Goal: Information Seeking & Learning: Learn about a topic

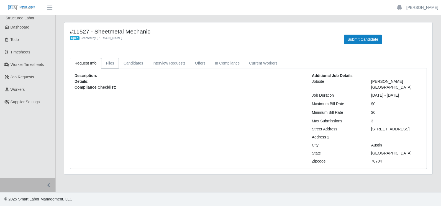
click at [112, 64] on link "Files" at bounding box center [110, 63] width 18 height 11
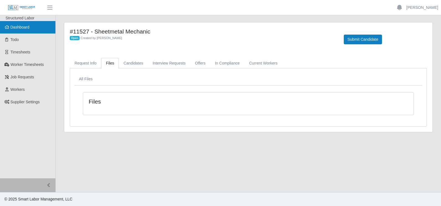
click at [25, 29] on span "Dashboard" at bounding box center [20, 27] width 19 height 4
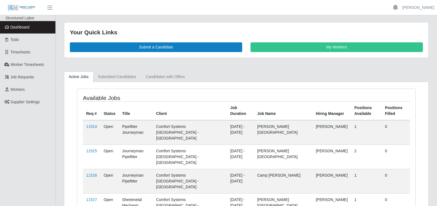
scroll to position [24, 0]
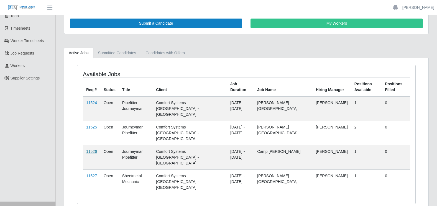
click at [91, 149] on link "11526" at bounding box center [91, 151] width 11 height 4
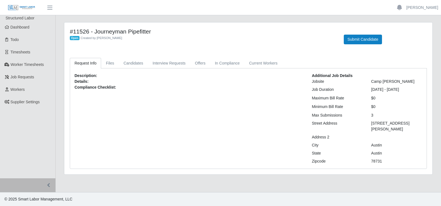
click at [175, 40] on div "Open Created by [PERSON_NAME]" at bounding box center [203, 38] width 266 height 6
click at [354, 39] on button "Submit Candidate" at bounding box center [363, 40] width 38 height 10
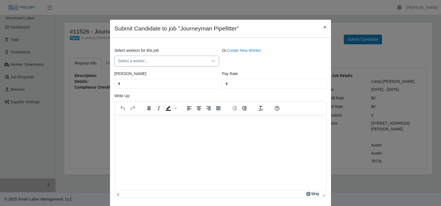
click at [146, 61] on span "Select a worker..." at bounding box center [161, 61] width 93 height 10
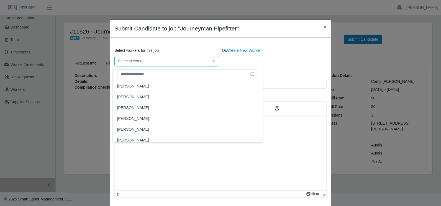
click at [284, 39] on div "Select workers for this job Select a worker... Or, Create New Worker Bill Rate …" at bounding box center [220, 122] width 221 height 169
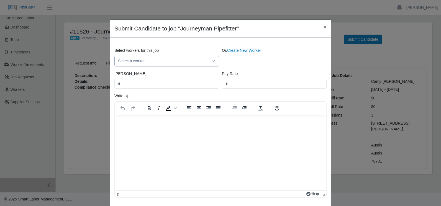
click at [215, 60] on div at bounding box center [213, 61] width 11 height 10
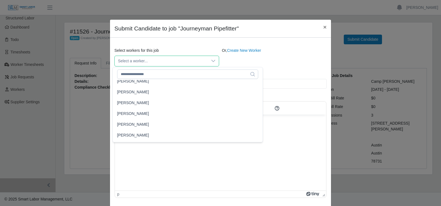
scroll to position [443, 0]
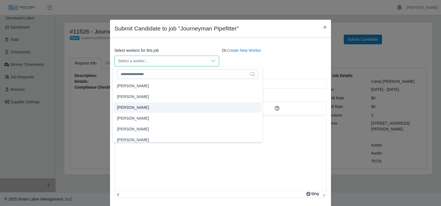
click at [281, 41] on div "Select workers for this job Select a worker... Or, Create New Worker Bill Rate …" at bounding box center [220, 122] width 221 height 169
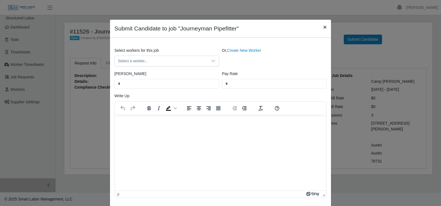
click at [323, 27] on span "×" at bounding box center [324, 27] width 3 height 6
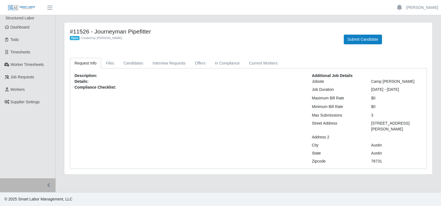
click at [213, 38] on div "Open Created by Karlton Johnson" at bounding box center [203, 38] width 266 height 6
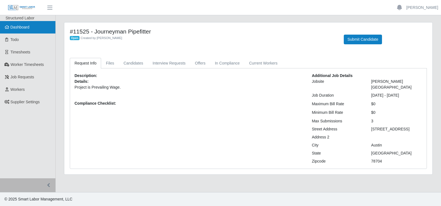
click at [17, 31] on link "Dashboard" at bounding box center [27, 27] width 55 height 12
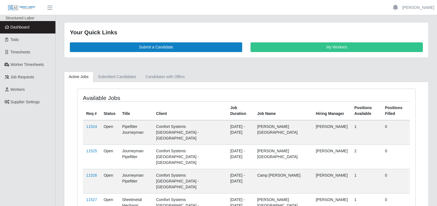
scroll to position [24, 0]
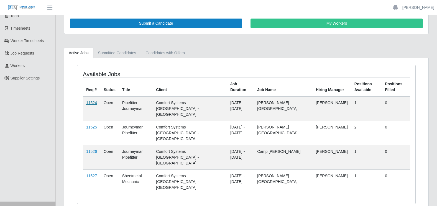
click at [91, 102] on link "11524" at bounding box center [91, 103] width 11 height 4
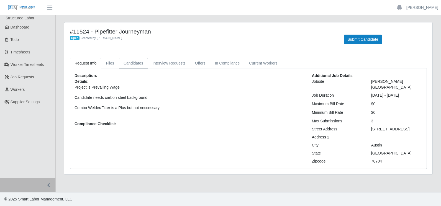
click at [130, 65] on link "Candidates" at bounding box center [133, 63] width 29 height 11
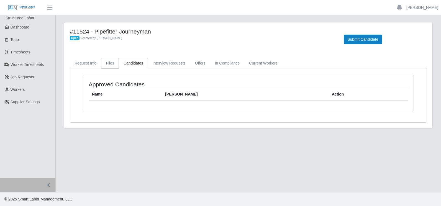
click at [110, 64] on link "Files" at bounding box center [110, 63] width 18 height 11
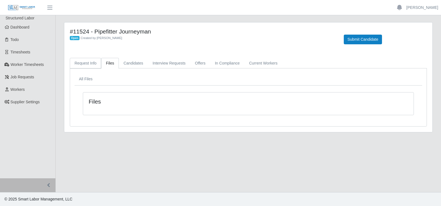
click at [81, 63] on link "Request Info" at bounding box center [85, 63] width 31 height 11
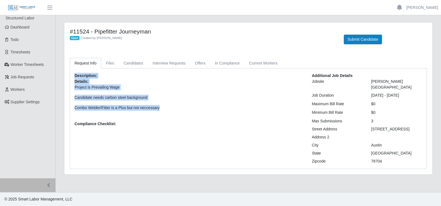
drag, startPoint x: 75, startPoint y: 76, endPoint x: 165, endPoint y: 106, distance: 95.0
click at [165, 106] on div "Description: Details: Project is Prevailing Wage Candidate needs carbon steel b…" at bounding box center [188, 118] width 237 height 91
copy div "Description: Details: Project is Prevailing Wage Candidate needs carbon steel b…"
drag, startPoint x: 372, startPoint y: 83, endPoint x: 387, endPoint y: 92, distance: 17.6
click at [416, 96] on div "Additional Job Details Jobsite Travis Early College High School Job Duration 10…" at bounding box center [367, 118] width 119 height 91
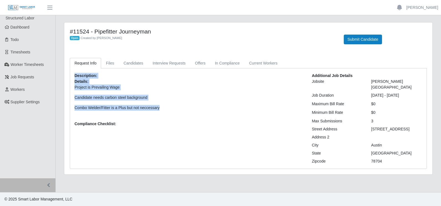
copy div "Travis Early College High School Job Duration 10/20/2025 - 03/27/2026"
click at [109, 62] on link "Files" at bounding box center [110, 63] width 18 height 11
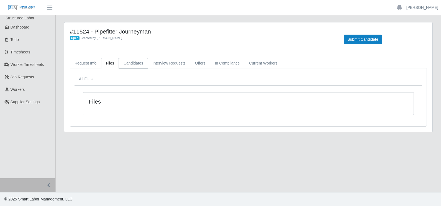
click at [130, 64] on link "Candidates" at bounding box center [133, 63] width 29 height 11
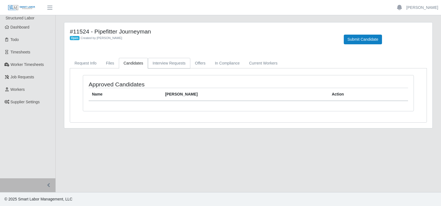
click at [167, 63] on link "Interview Requests" at bounding box center [169, 63] width 42 height 11
click at [197, 63] on link "Offers" at bounding box center [200, 63] width 20 height 11
click at [217, 63] on link "In Compliance" at bounding box center [227, 63] width 34 height 11
click at [252, 65] on link "Current Workers" at bounding box center [263, 63] width 38 height 11
click at [89, 63] on link "Request Info" at bounding box center [85, 63] width 31 height 11
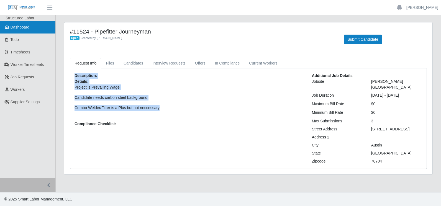
click at [23, 29] on span "Dashboard" at bounding box center [20, 27] width 19 height 4
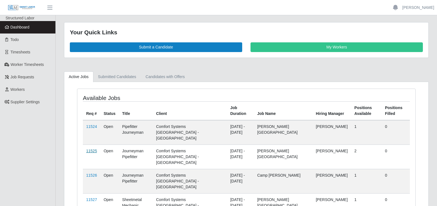
click at [89, 149] on link "11525" at bounding box center [91, 151] width 11 height 4
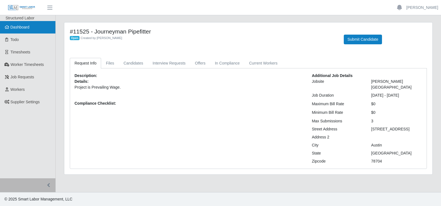
click at [24, 28] on span "Dashboard" at bounding box center [20, 27] width 19 height 4
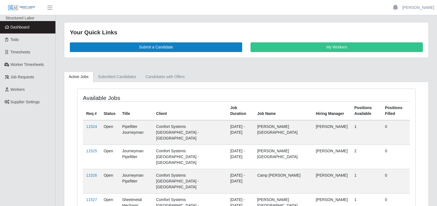
scroll to position [24, 0]
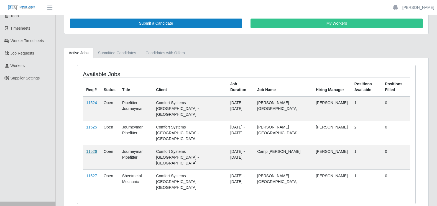
click at [88, 149] on link "11526" at bounding box center [91, 151] width 11 height 4
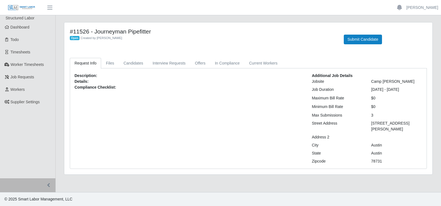
drag, startPoint x: 372, startPoint y: 81, endPoint x: 416, endPoint y: 90, distance: 45.7
click at [416, 90] on div "Additional Job Details Jobsite Camp Hubbard Job Duration 11/03/2025 - 01/30/202…" at bounding box center [367, 118] width 119 height 91
copy div "Camp Hubbard Job Duration 11/03/2025 - 01/30/2026"
click at [20, 29] on span "Dashboard" at bounding box center [20, 27] width 19 height 4
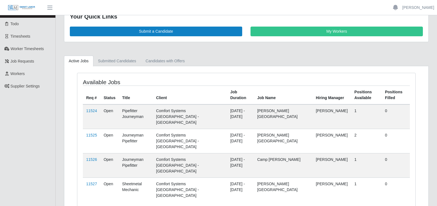
scroll to position [24, 0]
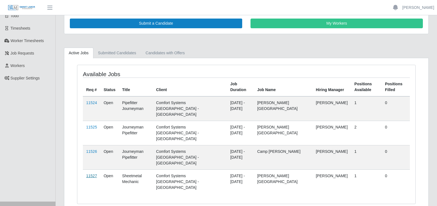
click at [93, 174] on link "11527" at bounding box center [91, 176] width 11 height 4
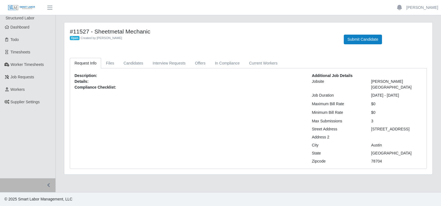
drag, startPoint x: 371, startPoint y: 82, endPoint x: 419, endPoint y: 97, distance: 50.4
click at [419, 97] on div "Additional Job Details Jobsite [PERSON_NAME][GEOGRAPHIC_DATA] Job Duration [DAT…" at bounding box center [367, 118] width 119 height 91
copy div "Travis Early College High School Job Duration 10/20/2025 - 03/27/2026"
click at [128, 64] on link "Candidates" at bounding box center [133, 63] width 29 height 11
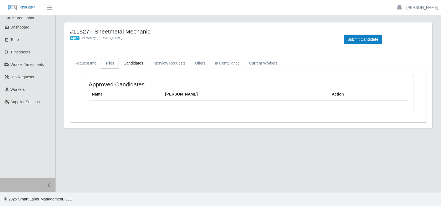
click at [103, 62] on link "Files" at bounding box center [110, 63] width 18 height 11
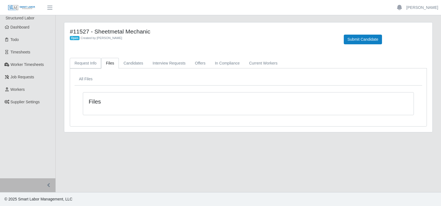
click at [88, 62] on link "Request Info" at bounding box center [85, 63] width 31 height 11
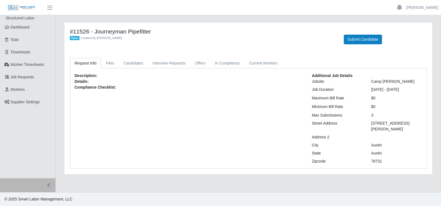
click at [184, 92] on div "Description: Details: Compliance Checklist:" at bounding box center [188, 118] width 237 height 91
click at [20, 25] on span "Dashboard" at bounding box center [20, 27] width 19 height 4
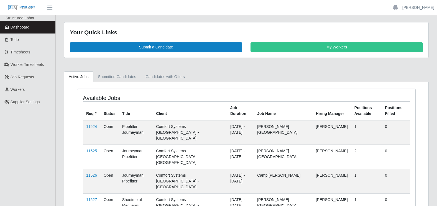
click at [178, 19] on main "Your Quick Links Submit a Candidate My Workers Active Jobs Submitted Candidates…" at bounding box center [246, 127] width 381 height 224
